Goal: Transaction & Acquisition: Book appointment/travel/reservation

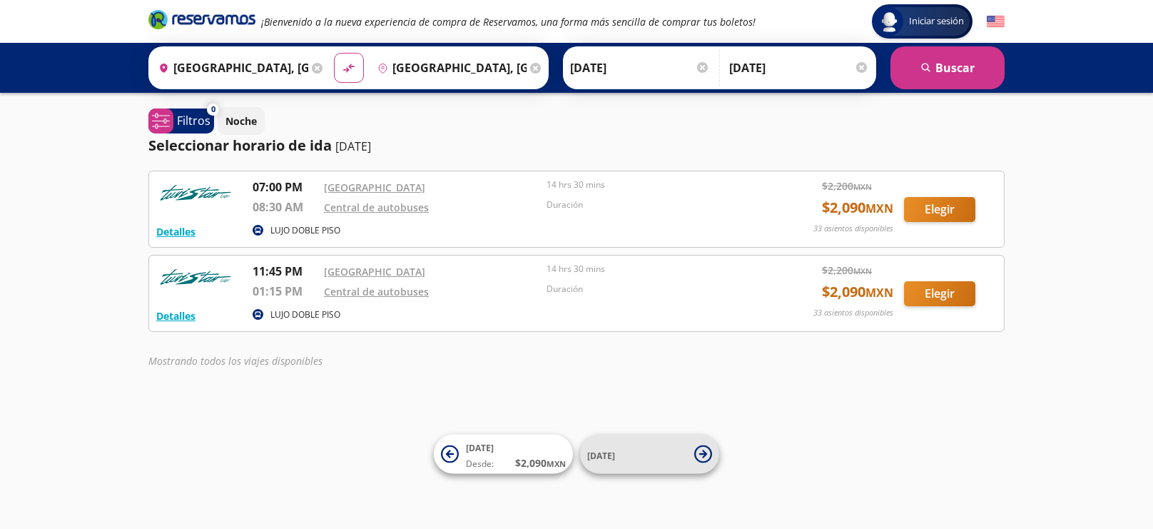
click at [668, 451] on span "11 Nov" at bounding box center [637, 453] width 100 height 17
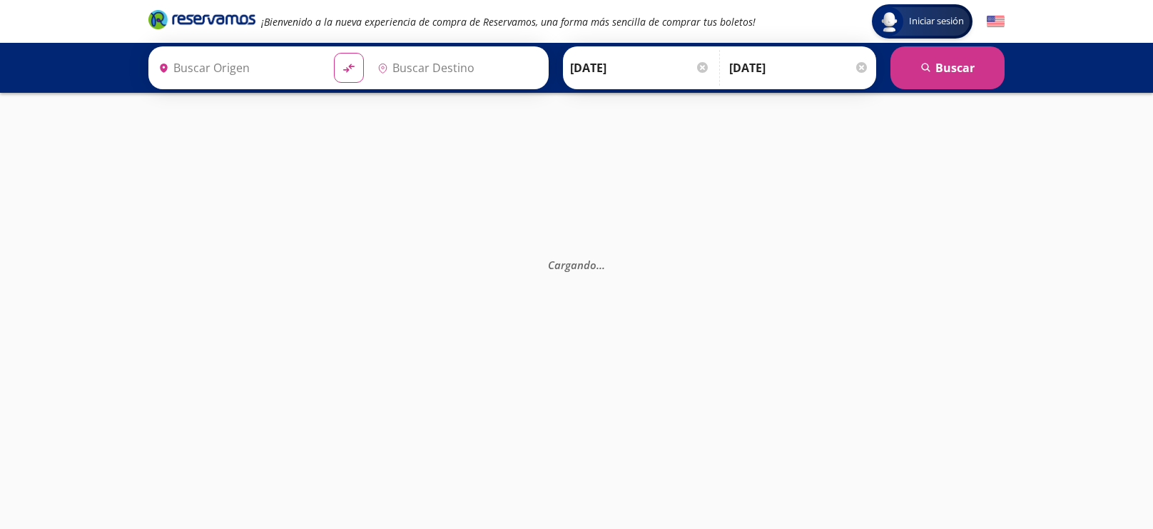
type input "[GEOGRAPHIC_DATA], [GEOGRAPHIC_DATA]"
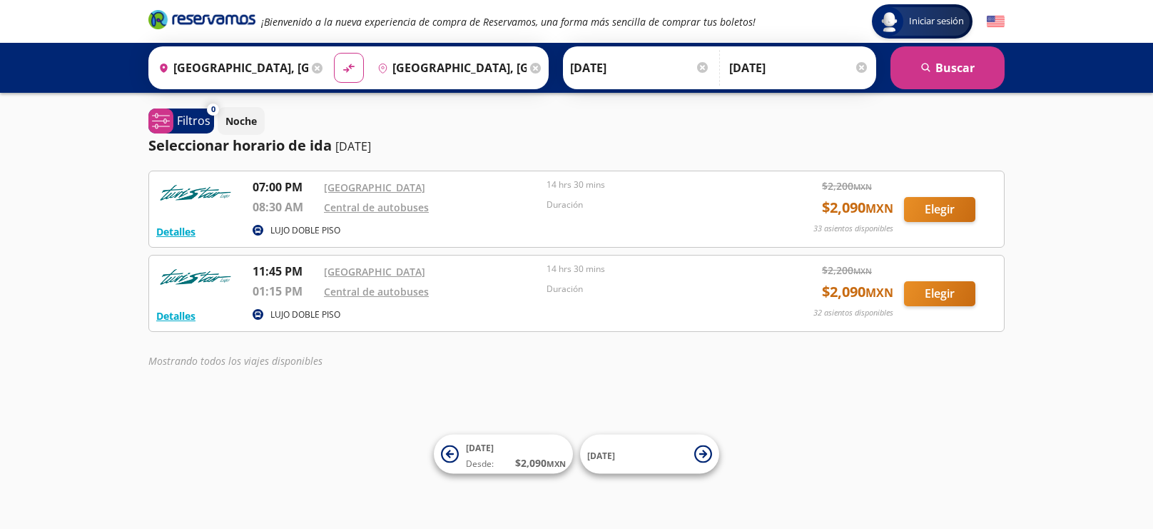
click at [990, 26] on img at bounding box center [996, 22] width 18 height 18
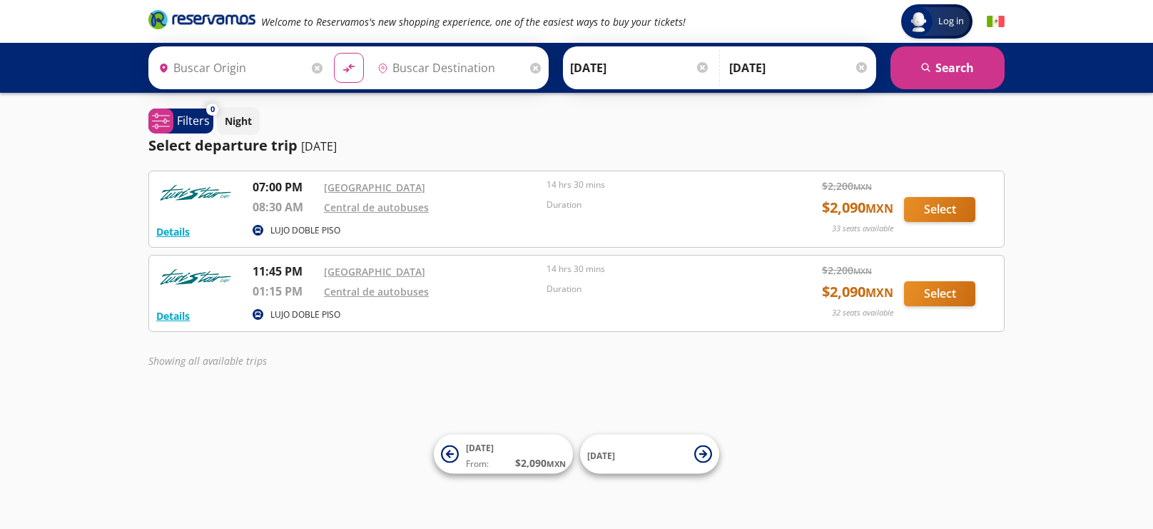
type input "[GEOGRAPHIC_DATA], [GEOGRAPHIC_DATA]"
click at [993, 23] on img at bounding box center [996, 22] width 18 height 18
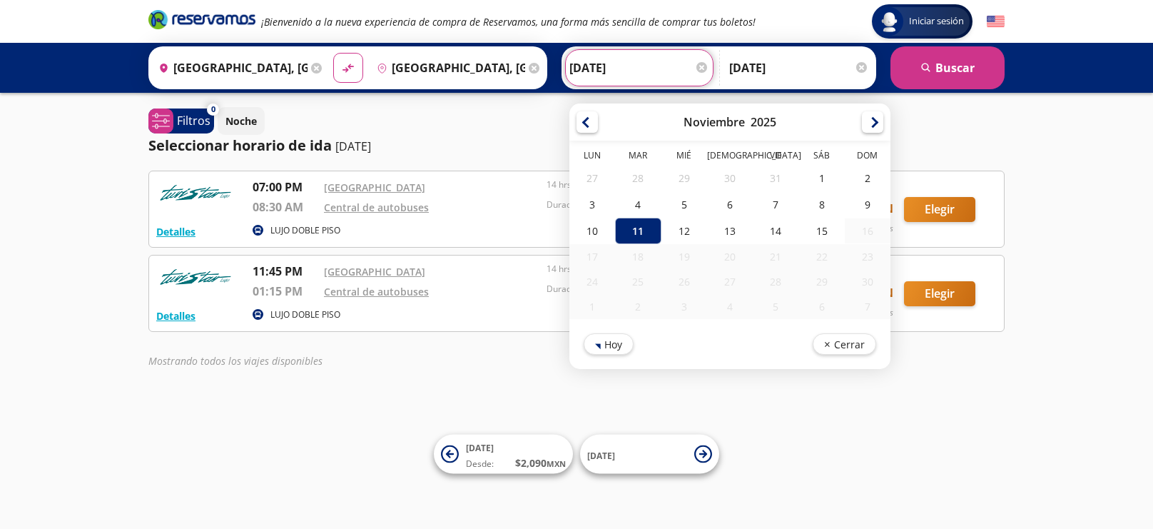
click at [681, 75] on input "[DATE]" at bounding box center [639, 68] width 140 height 36
click at [633, 345] on button "Hoy" at bounding box center [609, 341] width 50 height 21
type input "[DATE]"
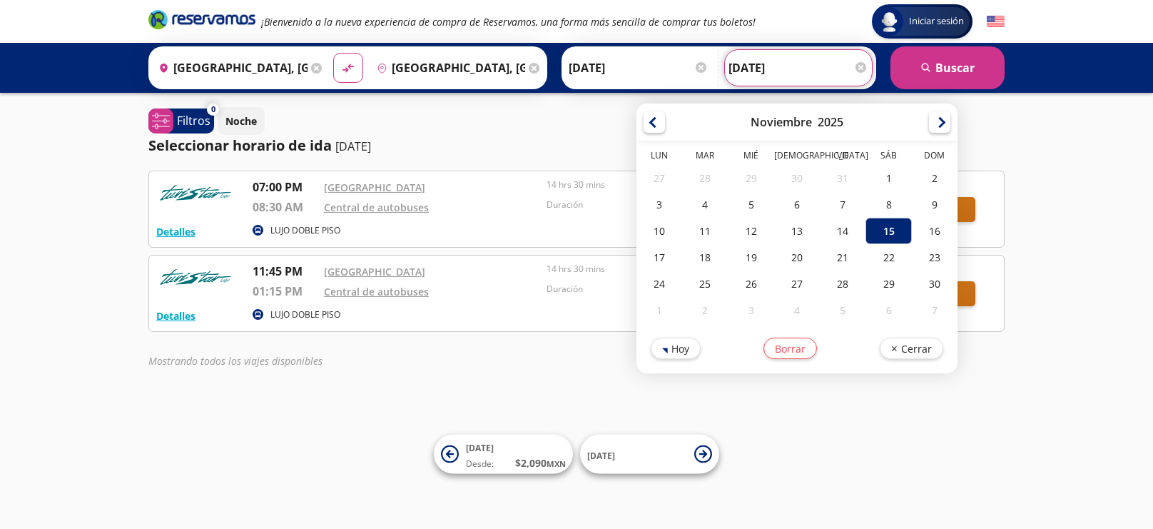
click at [796, 76] on input "[DATE]" at bounding box center [798, 68] width 140 height 36
click at [766, 258] on div "19" at bounding box center [751, 257] width 46 height 26
type input "[DATE]"
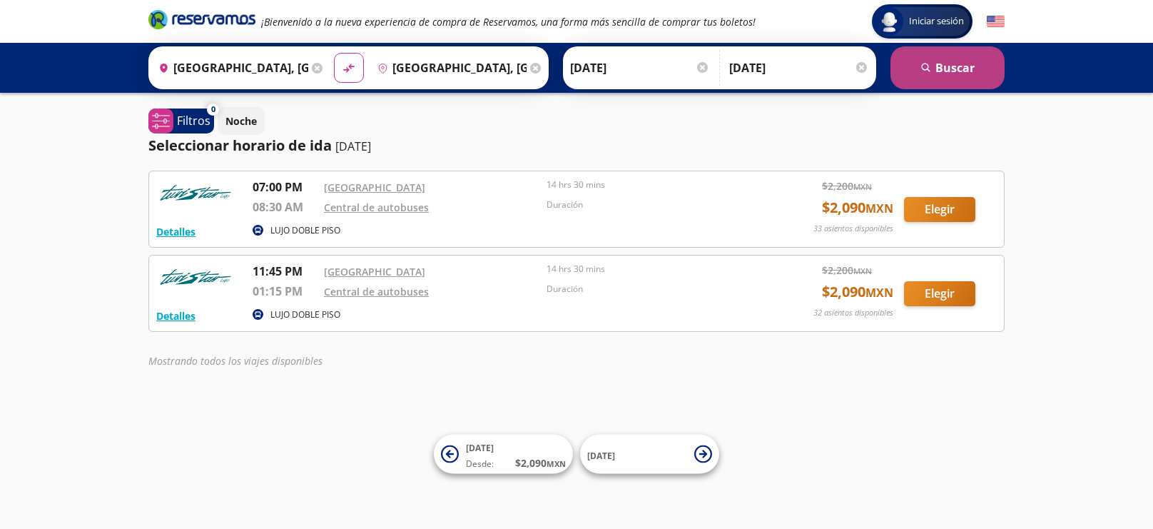
click at [974, 61] on button "search [GEOGRAPHIC_DATA]" at bounding box center [947, 67] width 114 height 43
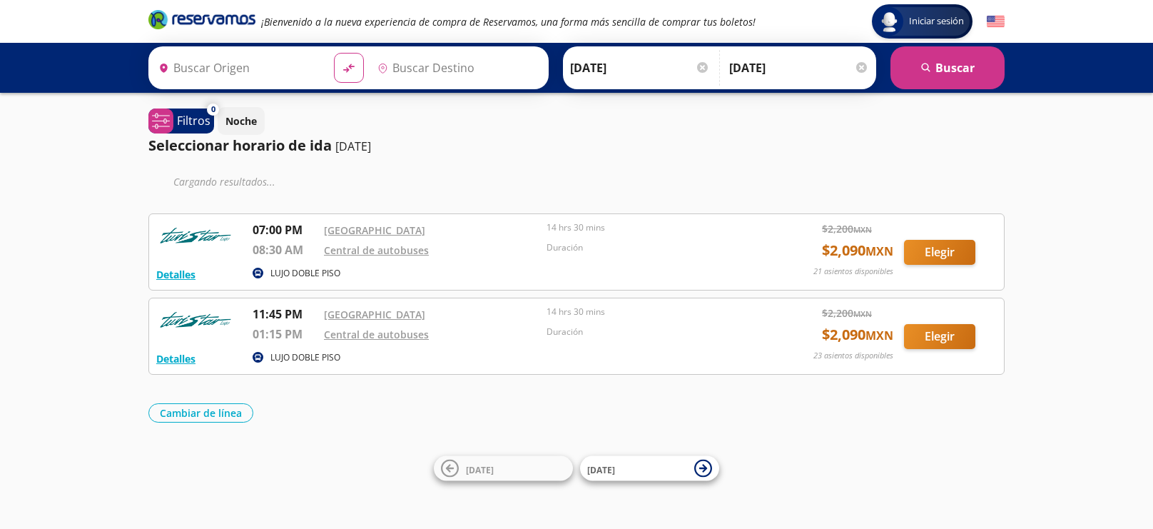
type input "[GEOGRAPHIC_DATA], [GEOGRAPHIC_DATA]"
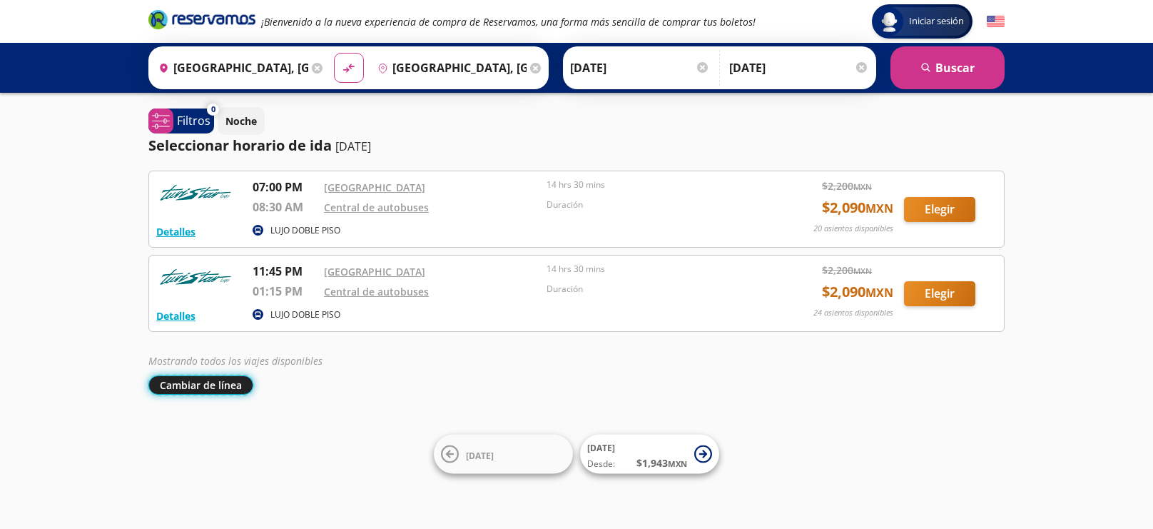
click at [210, 392] on button "Cambiar de línea" at bounding box center [200, 384] width 105 height 19
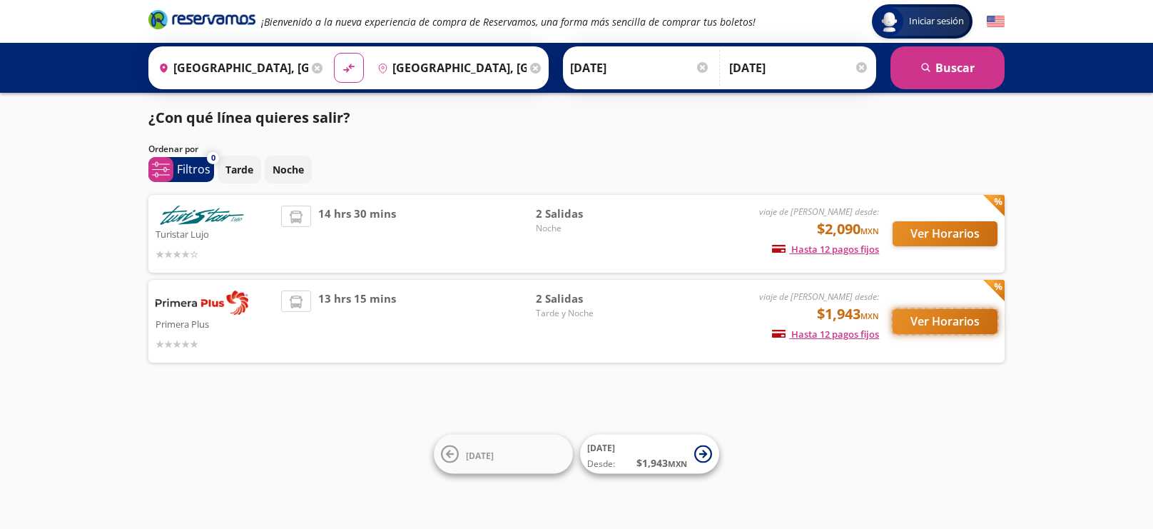
click at [983, 313] on button "Ver Horarios" at bounding box center [945, 321] width 105 height 25
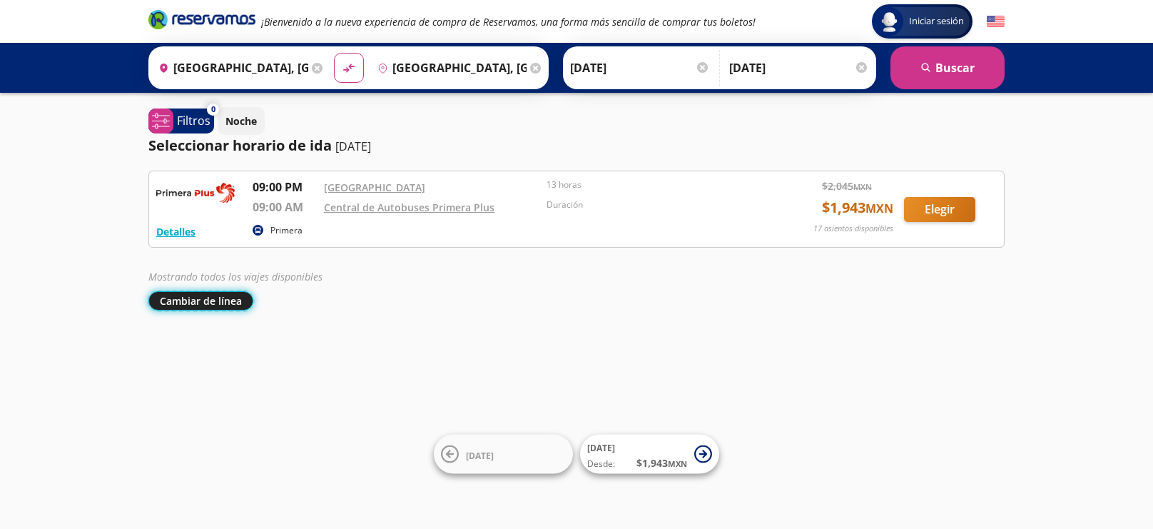
click at [197, 299] on button "Cambiar de línea" at bounding box center [200, 300] width 105 height 19
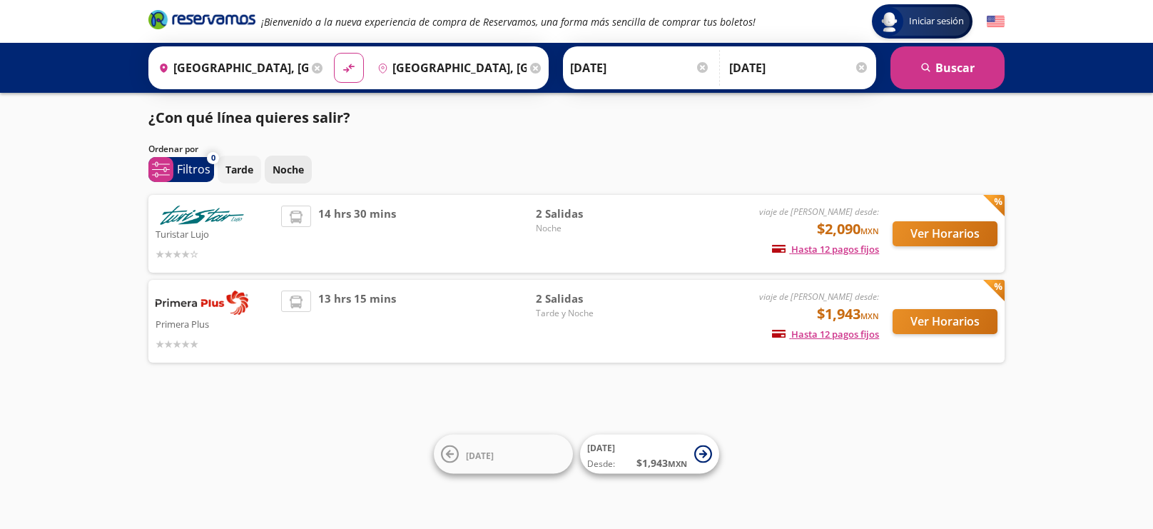
click at [280, 163] on p "Noche" at bounding box center [288, 169] width 31 height 15
click at [942, 75] on button "search [GEOGRAPHIC_DATA]" at bounding box center [947, 67] width 114 height 43
